Goal: Task Accomplishment & Management: Use online tool/utility

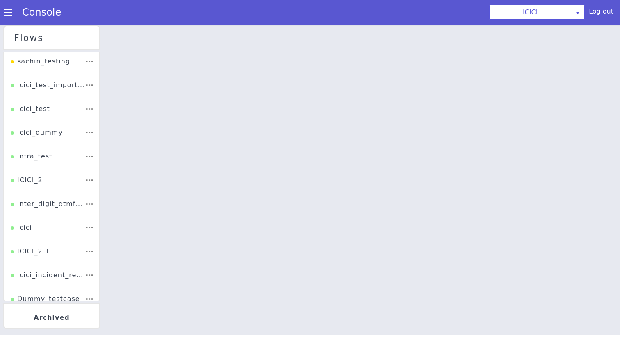
click at [0, 17] on div "Console" at bounding box center [37, 12] width 75 height 23
click at [5, 17] on div "Console" at bounding box center [37, 12] width 75 height 23
click at [7, 14] on span at bounding box center [8, 12] width 8 height 8
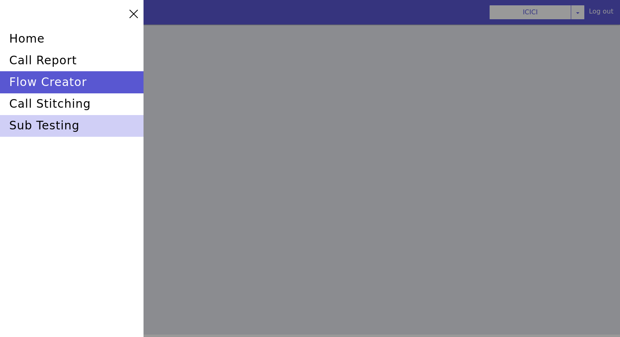
click at [57, 123] on div "sub testing" at bounding box center [72, 126] width 144 height 22
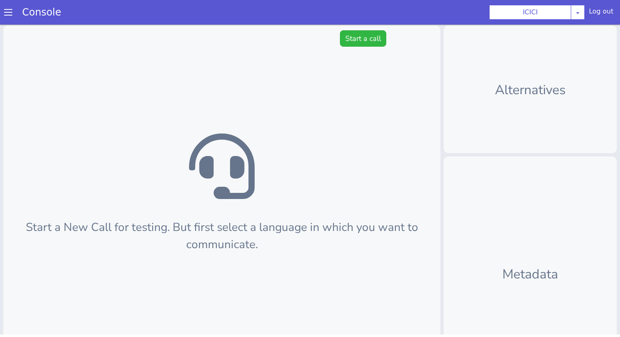
click at [368, 24] on section "Console ICICI AO Smith Airtel DTH Pilot Airtel POC Alice Blue NT Aliceblue Amer…" at bounding box center [310, 12] width 620 height 25
click at [368, 48] on div "Start a New Call for testing. But first select a language in which you want to …" at bounding box center [221, 220] width 437 height 390
click at [368, 42] on button "Start a call" at bounding box center [363, 38] width 46 height 16
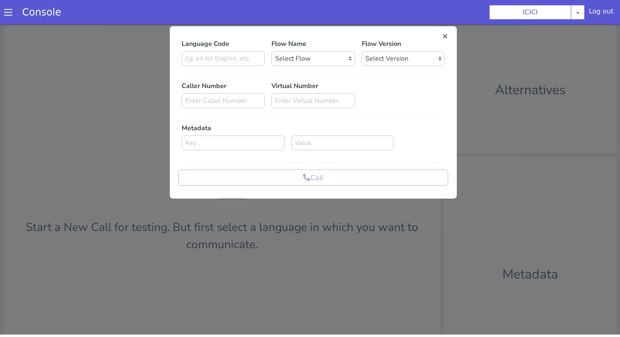
click at [221, 79] on div "Language Code Flow Name Select Flow sachin_testing icici_test_import_1 icici_te…" at bounding box center [313, 112] width 270 height 147
click at [221, 66] on input at bounding box center [223, 58] width 83 height 15
type input "en"
click at [327, 60] on select "Select Flow sachin_testing icici_test_import_1 icici_test icici_dummy infra_tes…" at bounding box center [312, 58] width 83 height 15
select select "b03a4faf-32c3-4c7e-b817-7f3662e43ade"
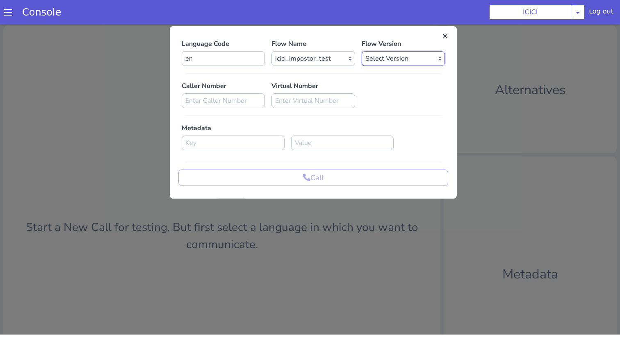
click at [369, 57] on select "Select Version 0.0.52 0.0.51 0.0.50 0.0.49 0.0.48 0.0.47 0.0.46 0.0.45 0.0.44 0…" at bounding box center [403, 58] width 83 height 15
select select "0.0.52"
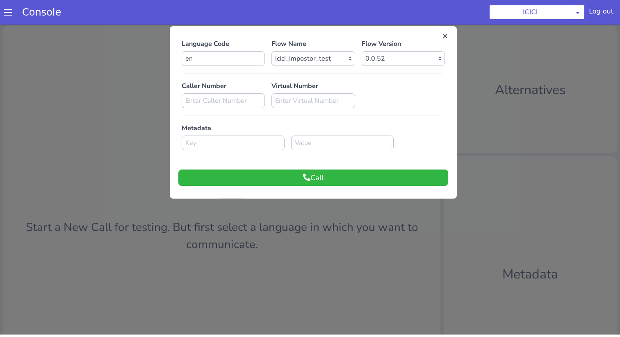
click at [330, 187] on div "Language Code en Flow Name Select Flow sachin_testing icici_test_import_1 icici…" at bounding box center [313, 112] width 287 height 164
click at [330, 182] on button "Call" at bounding box center [313, 178] width 270 height 16
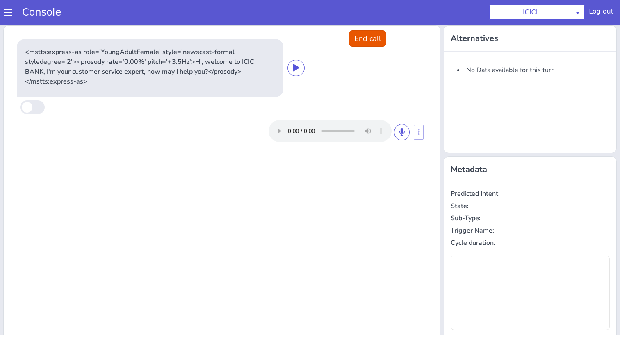
click at [395, 137] on div at bounding box center [339, 131] width 141 height 22
click at [399, 136] on button at bounding box center [402, 132] width 16 height 16
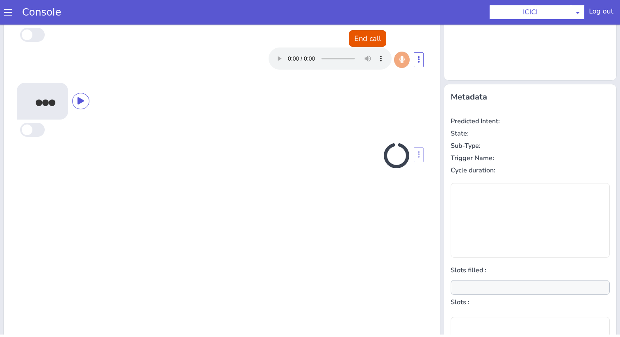
scroll to position [81, 0]
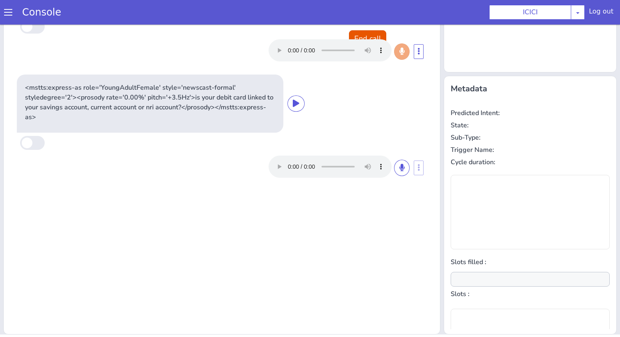
type input "product"
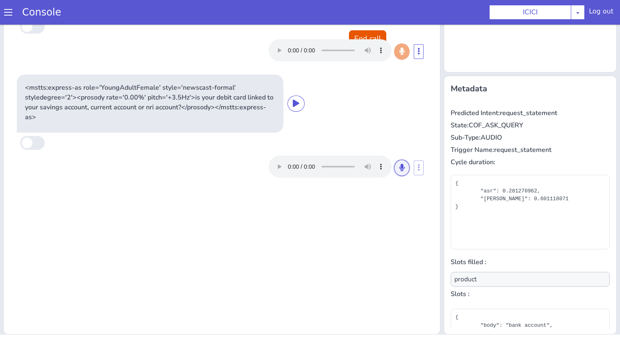
click at [401, 167] on icon at bounding box center [401, 167] width 5 height 7
